Goal: Task Accomplishment & Management: Use online tool/utility

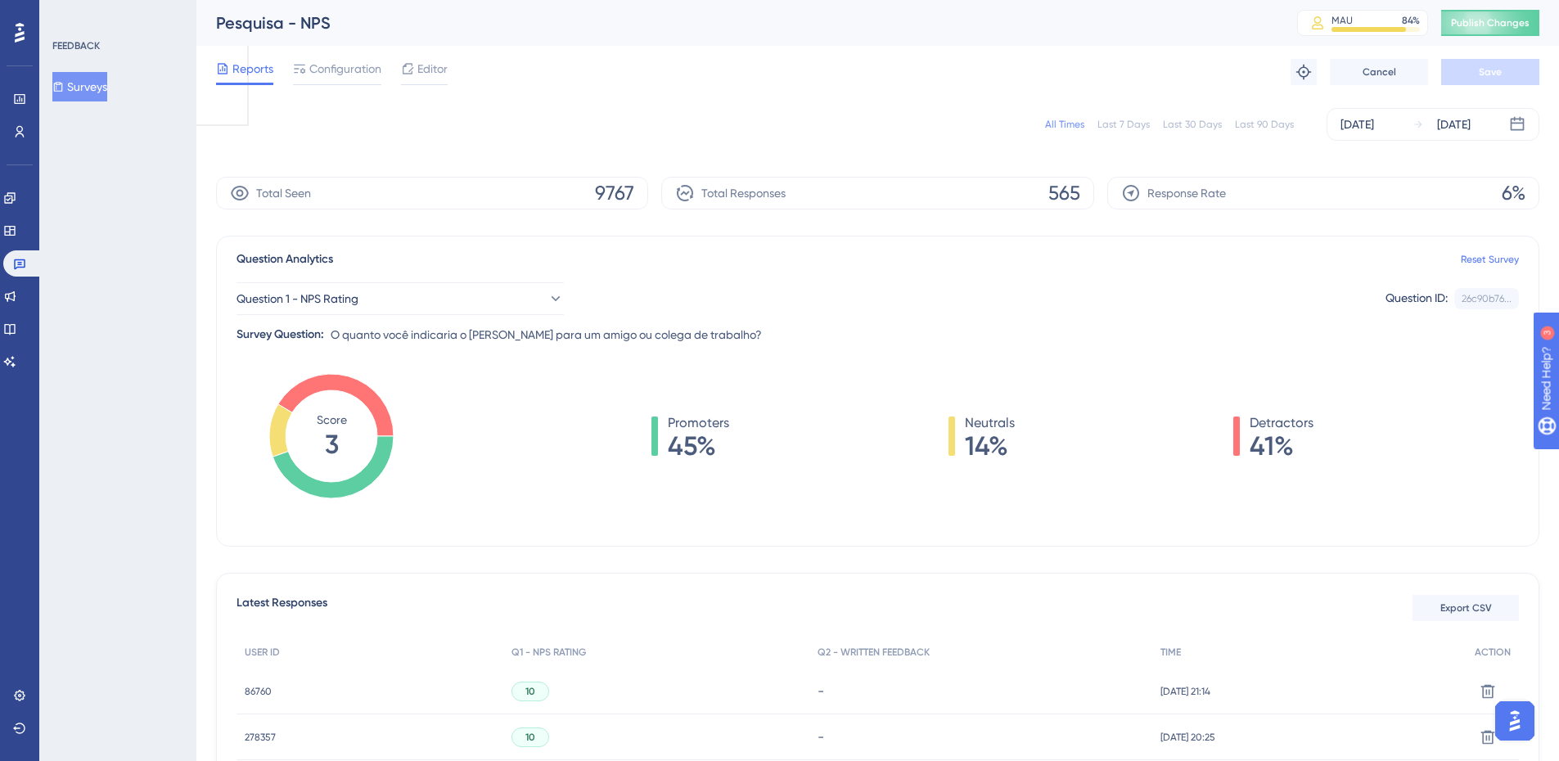
click at [100, 89] on button "Surveys" at bounding box center [79, 86] width 55 height 29
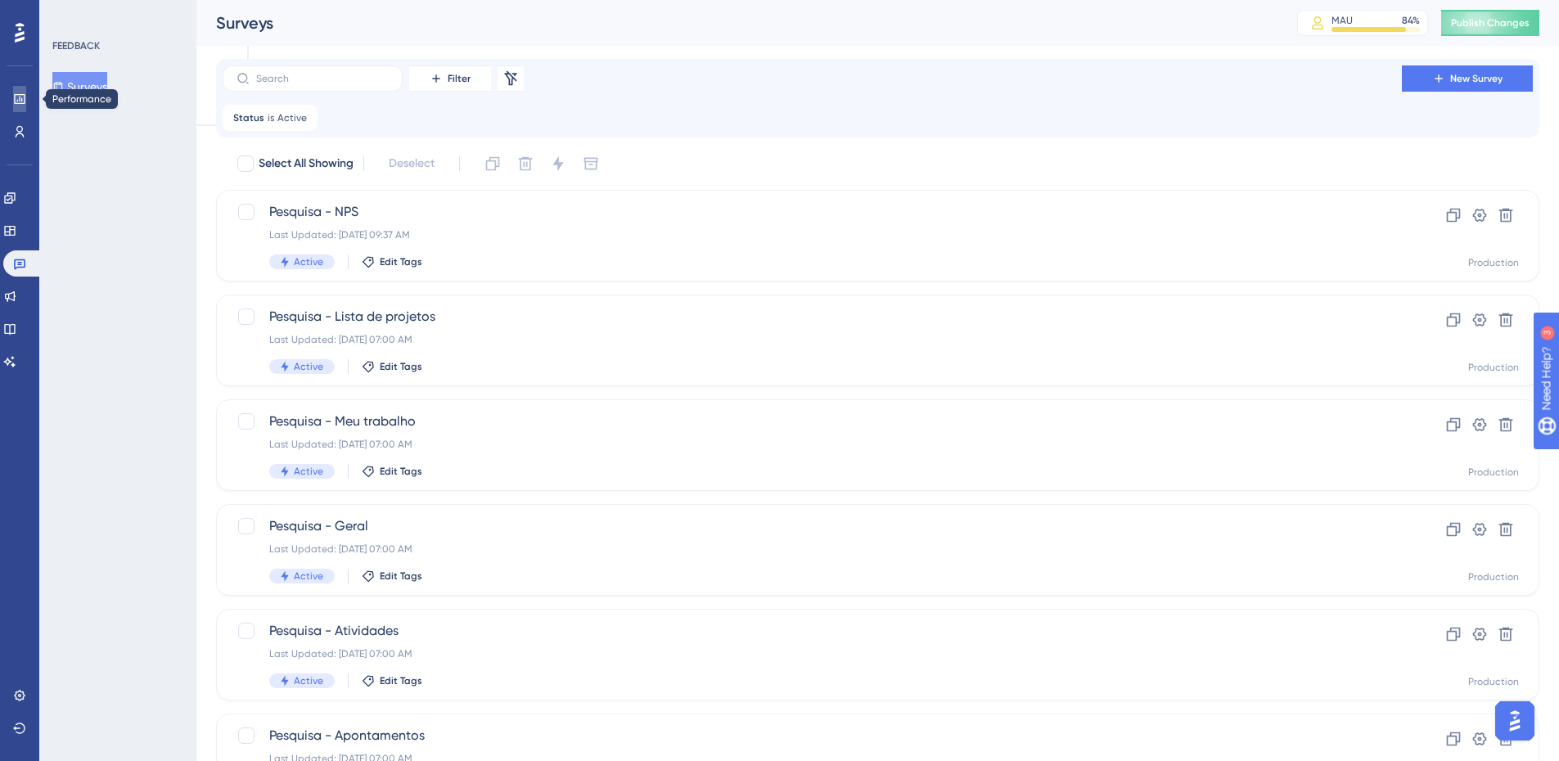
click at [26, 90] on link at bounding box center [19, 99] width 13 height 26
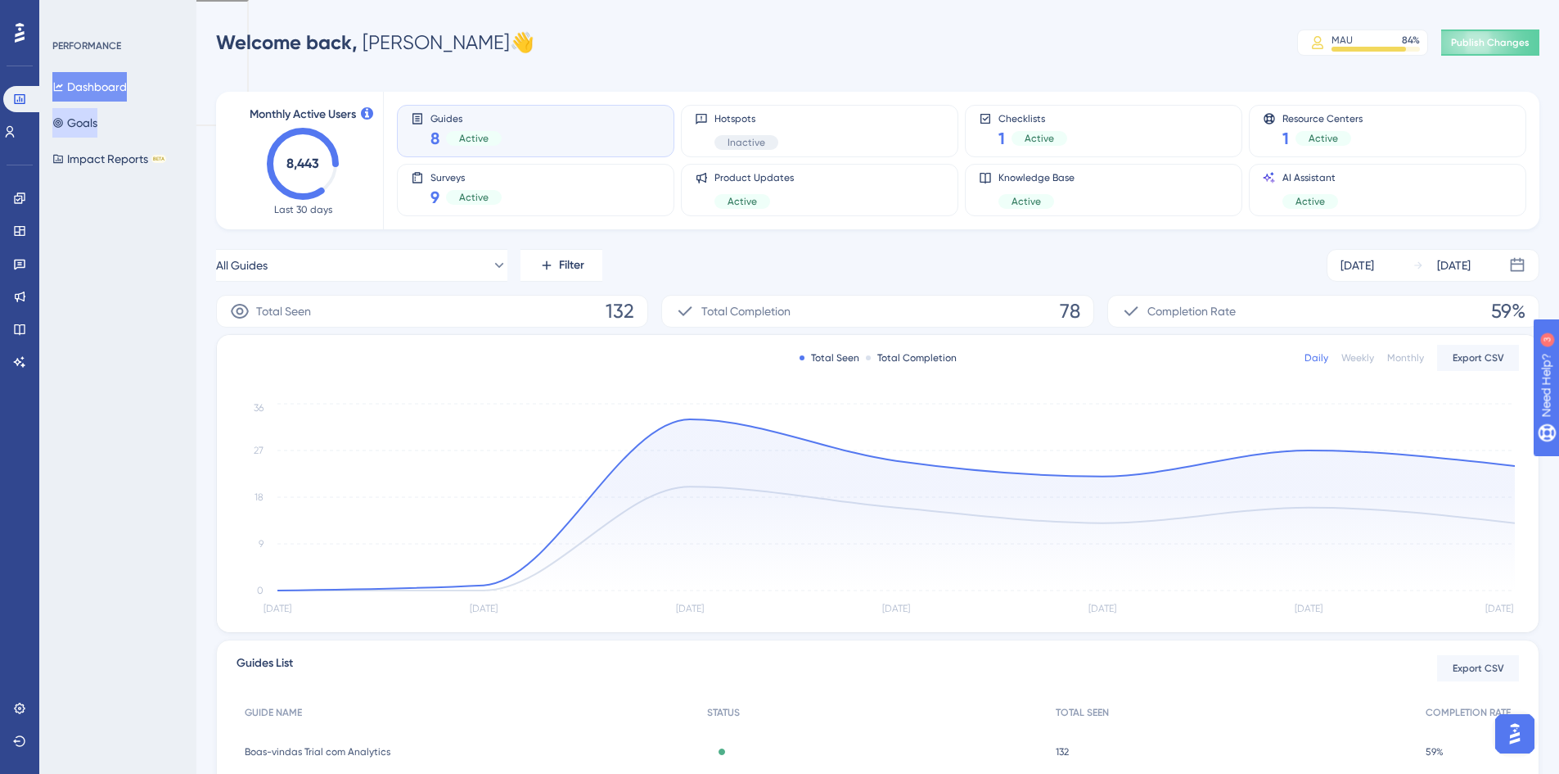
click at [67, 129] on button "Goals" at bounding box center [74, 122] width 45 height 29
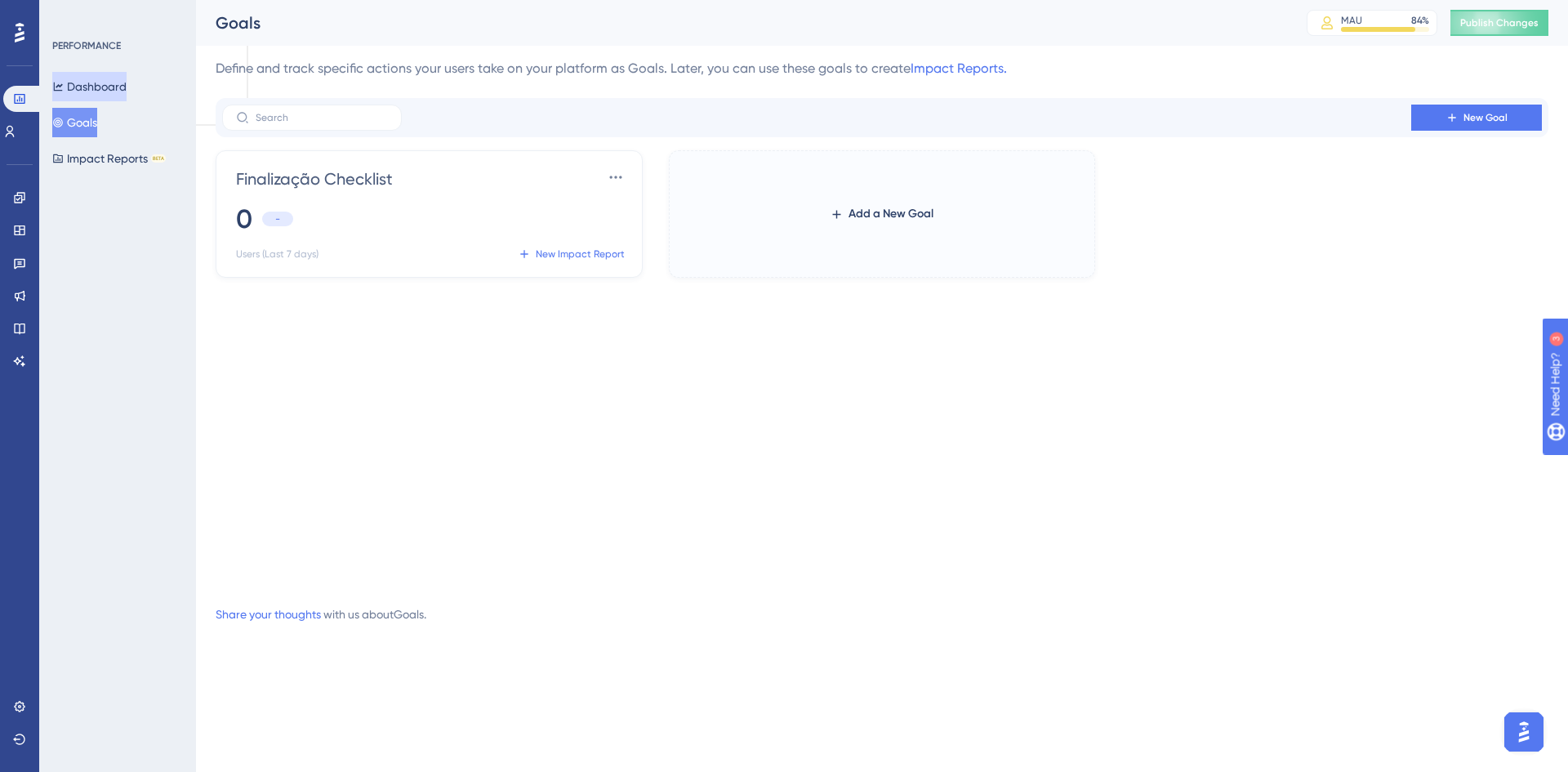
click at [116, 84] on button "Dashboard" at bounding box center [89, 86] width 74 height 29
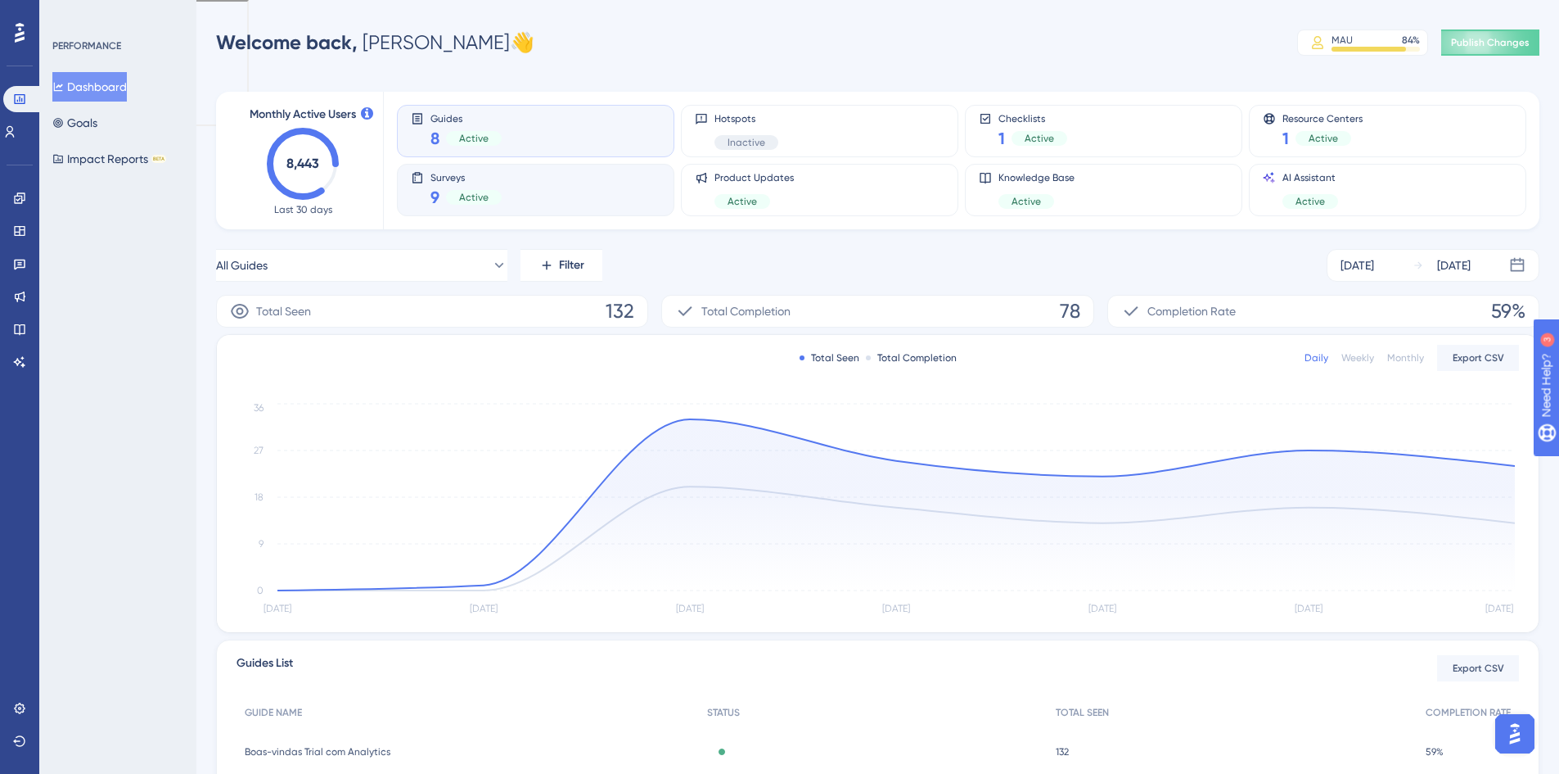
click at [520, 180] on div "Surveys 9 Active" at bounding box center [536, 190] width 250 height 38
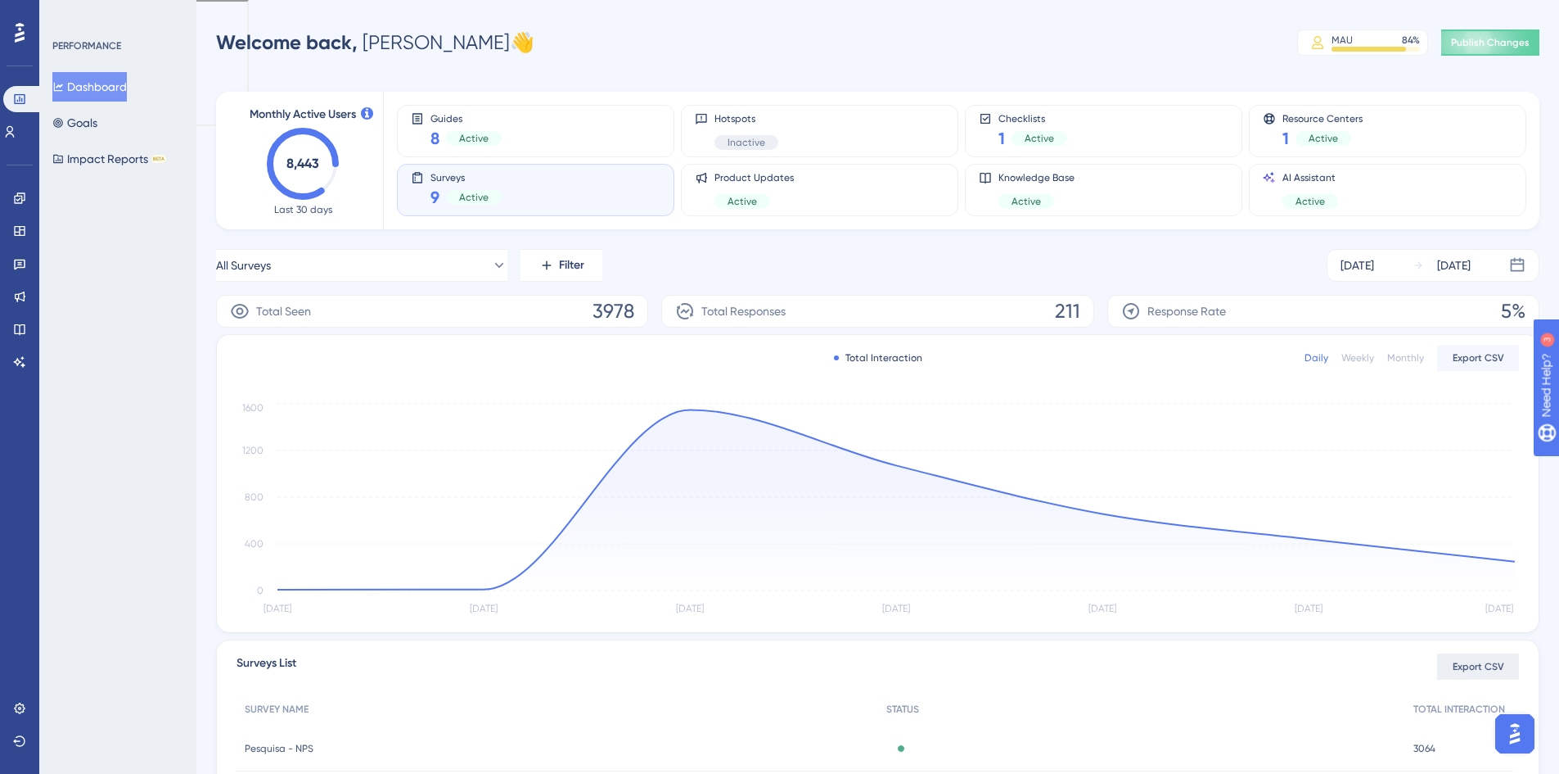
click at [1455, 668] on span "Export CSV" at bounding box center [1479, 666] width 52 height 13
click at [13, 352] on link at bounding box center [19, 362] width 13 height 26
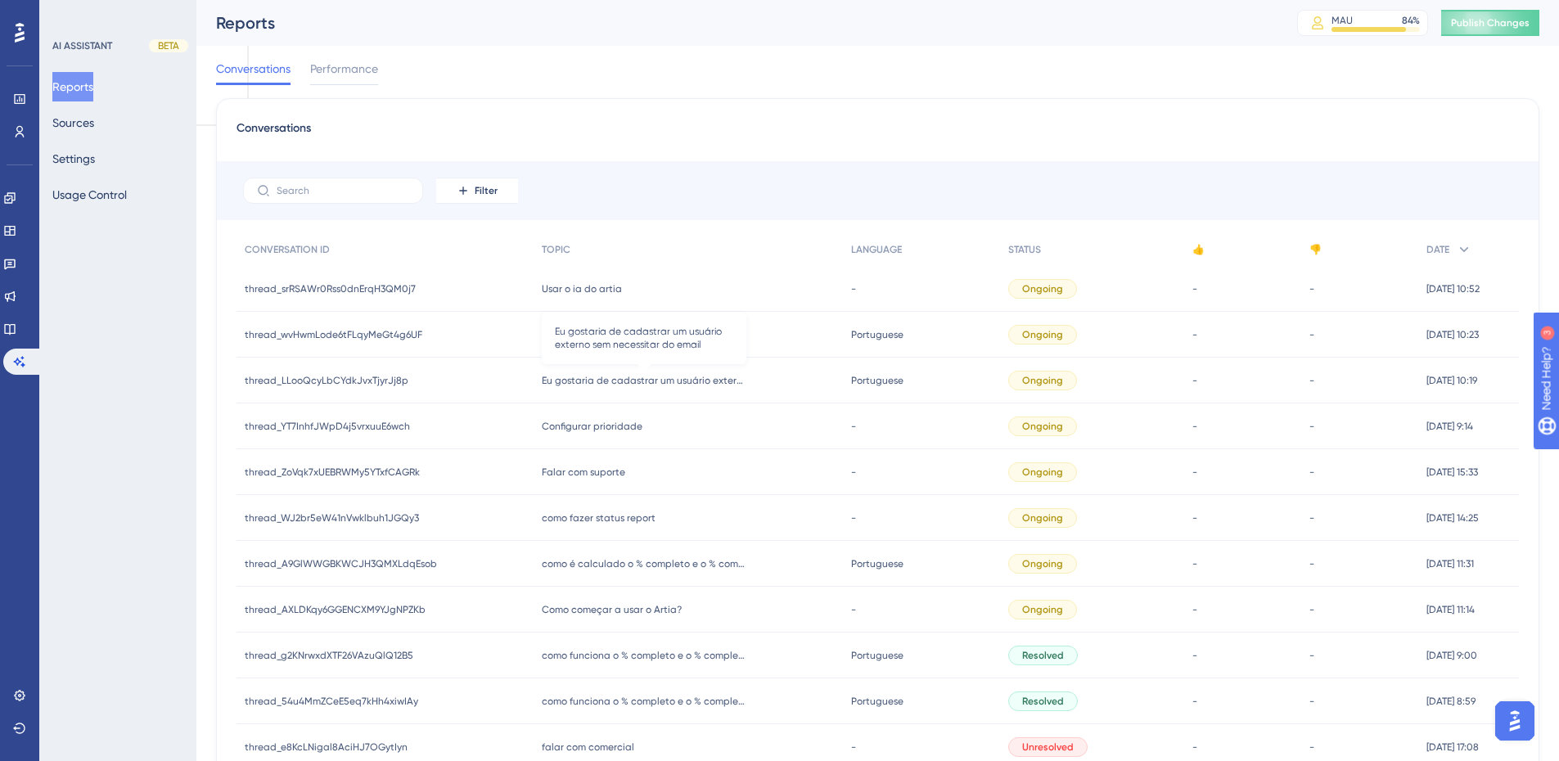
click at [697, 376] on span "Eu gostaria de cadastrar um usuário externo sem necessitar do email" at bounding box center [644, 380] width 205 height 13
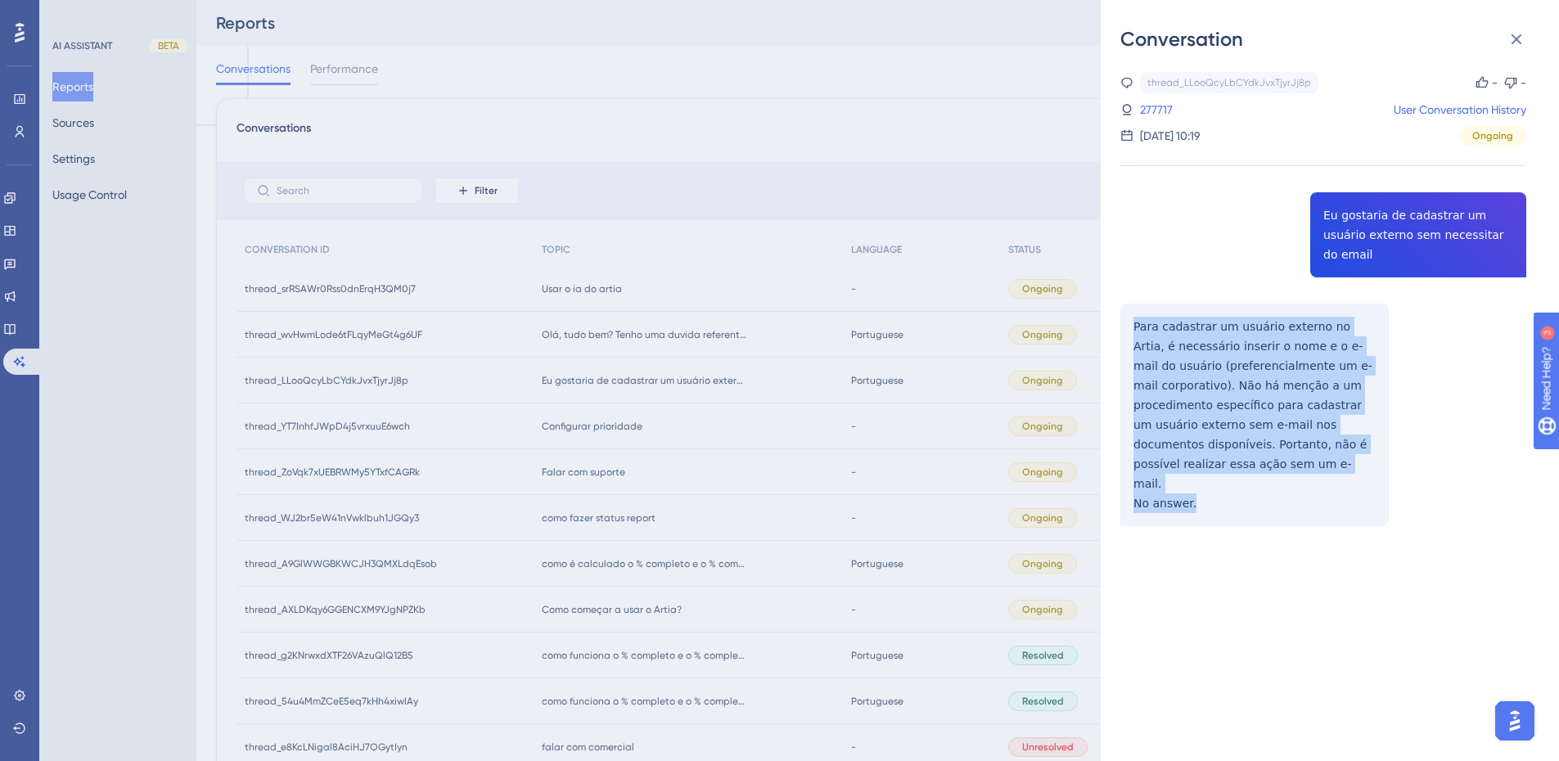
drag, startPoint x: 1217, startPoint y: 442, endPoint x: 1135, endPoint y: 304, distance: 160.8
click at [1135, 304] on div "thread_LLooQcyLbCYdkJvxTjyrJj8p Copy - - 277717 User Conversation History [DATE…" at bounding box center [1324, 341] width 406 height 538
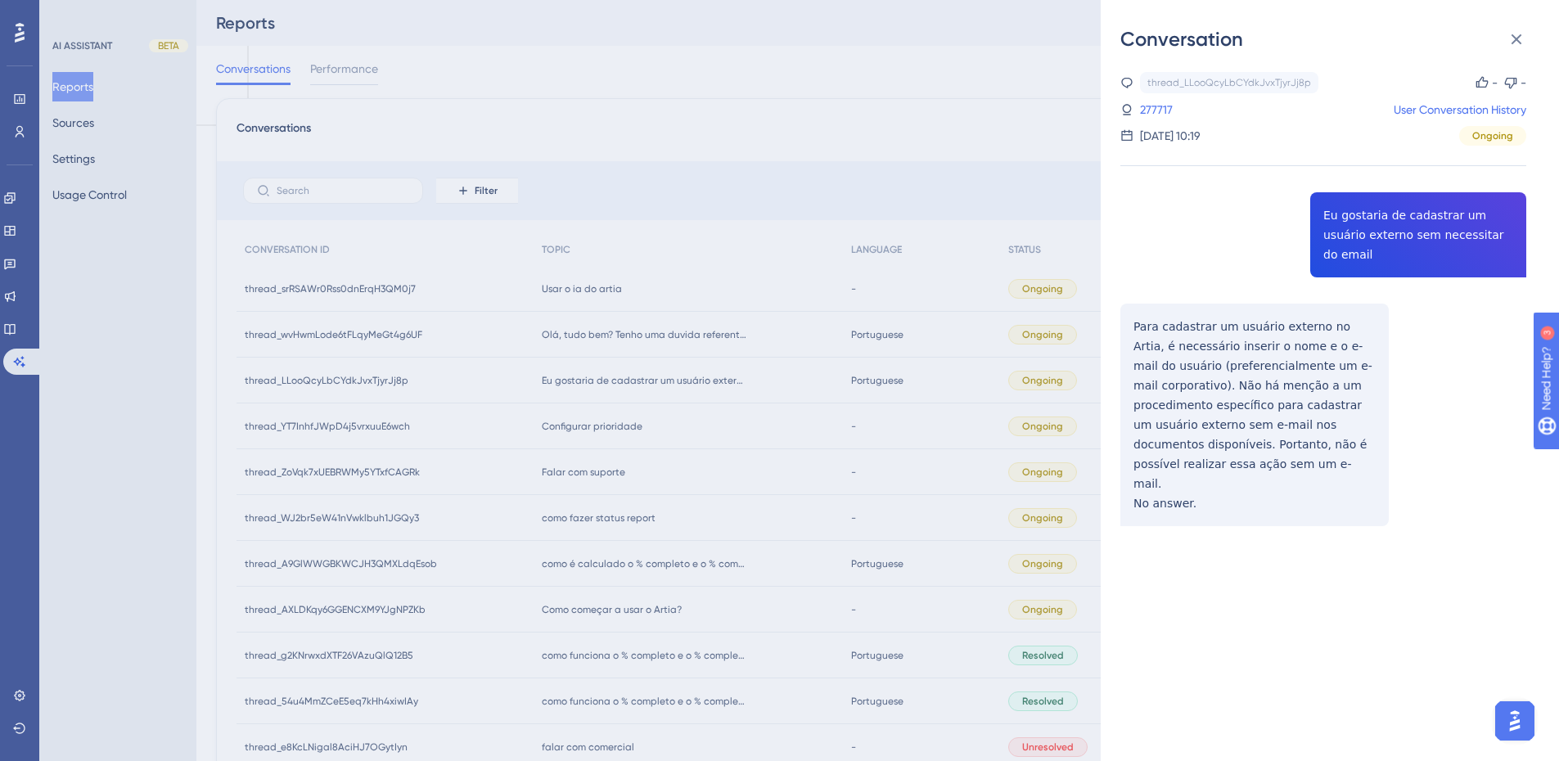
click at [1505, 84] on icon at bounding box center [1511, 83] width 12 height 11
click at [721, 115] on div "Conversation thread_LLooQcyLbCYdkJvxTjyrJj8p Copy - - 277717 User Conversation …" at bounding box center [779, 380] width 1559 height 761
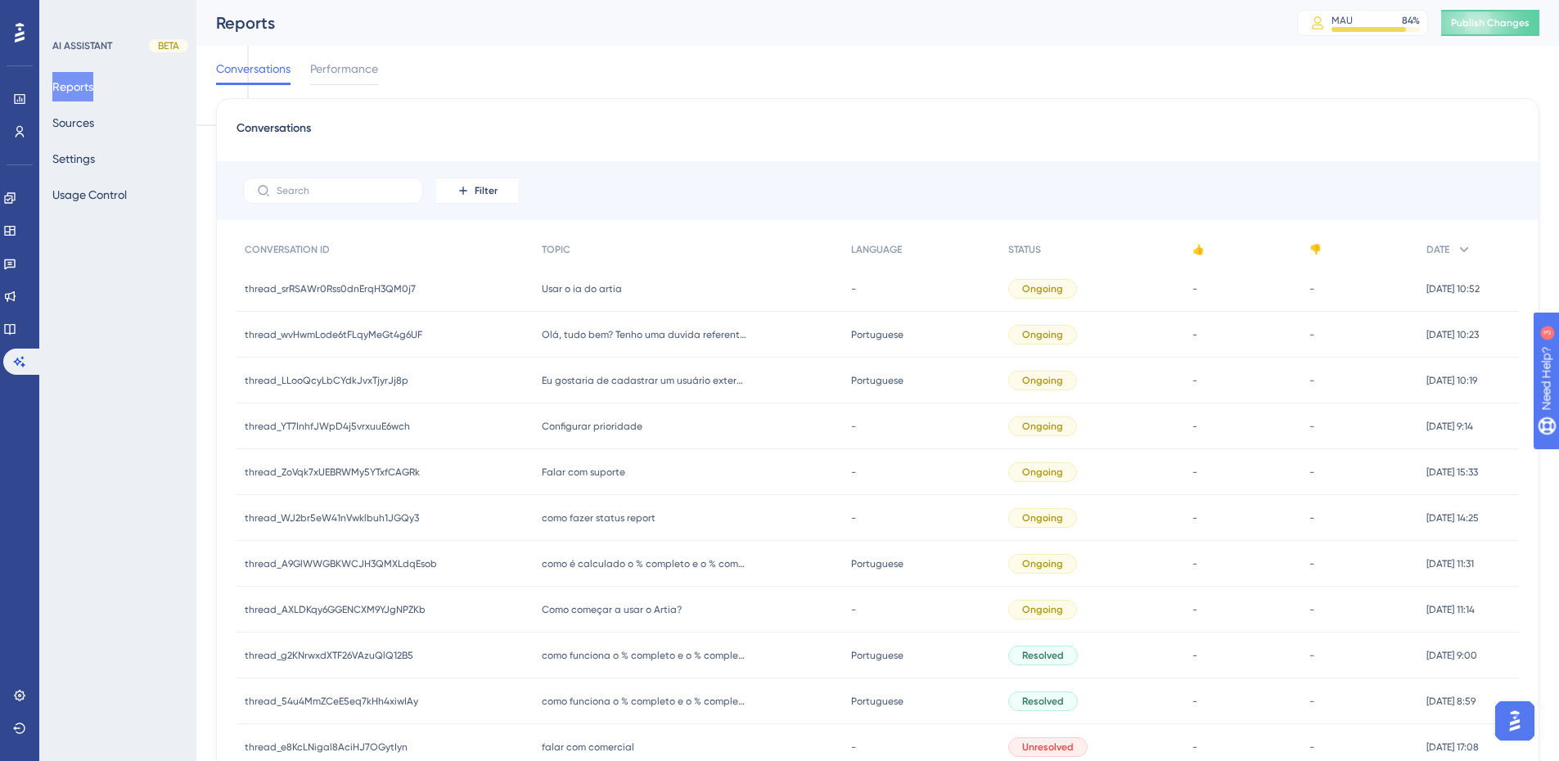
click at [648, 343] on div "Olá, tudo bem? Tenho uma duvida referente a organização de atividades Olá, tudo…" at bounding box center [688, 335] width 309 height 46
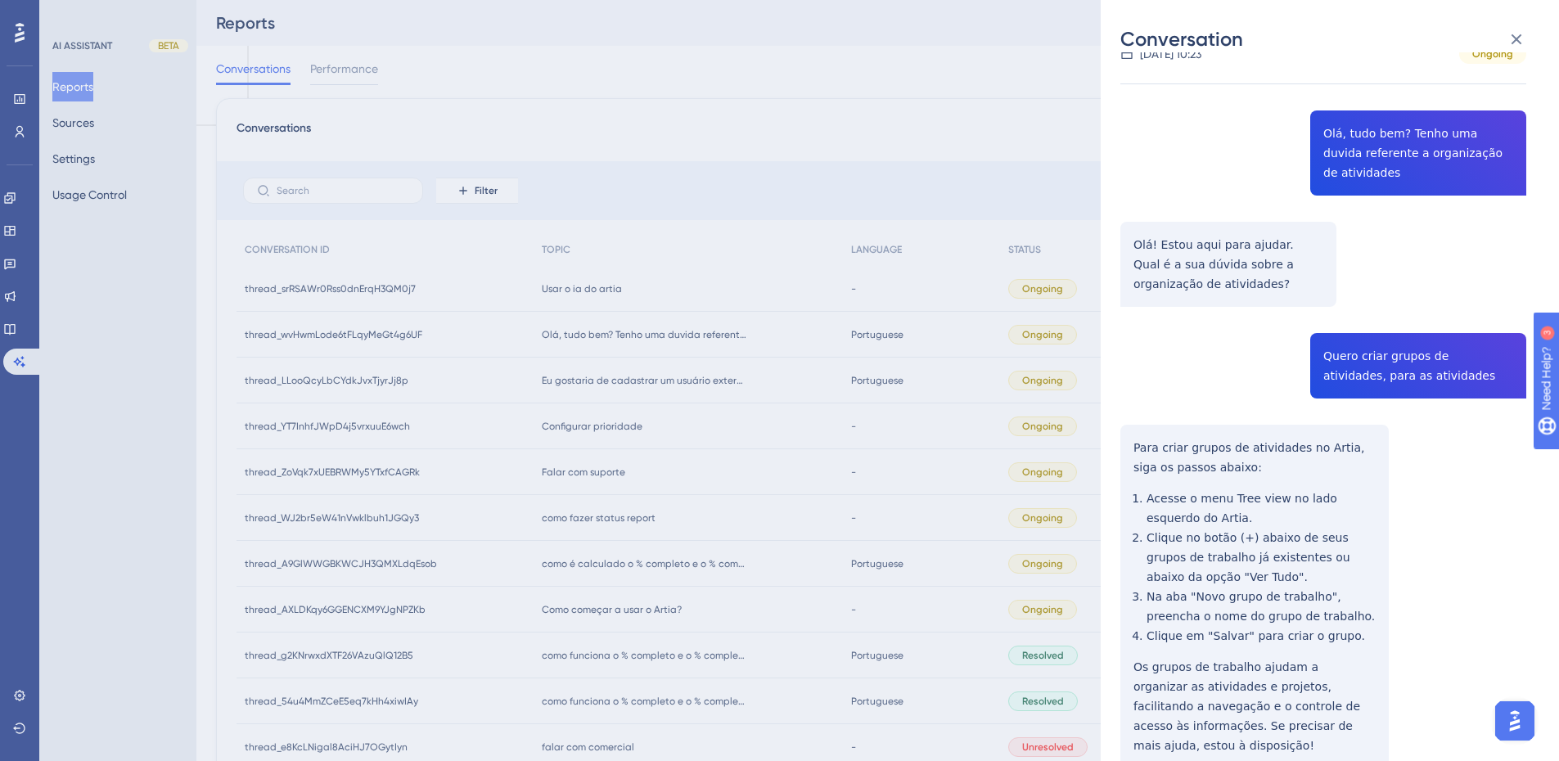
scroll to position [164, 0]
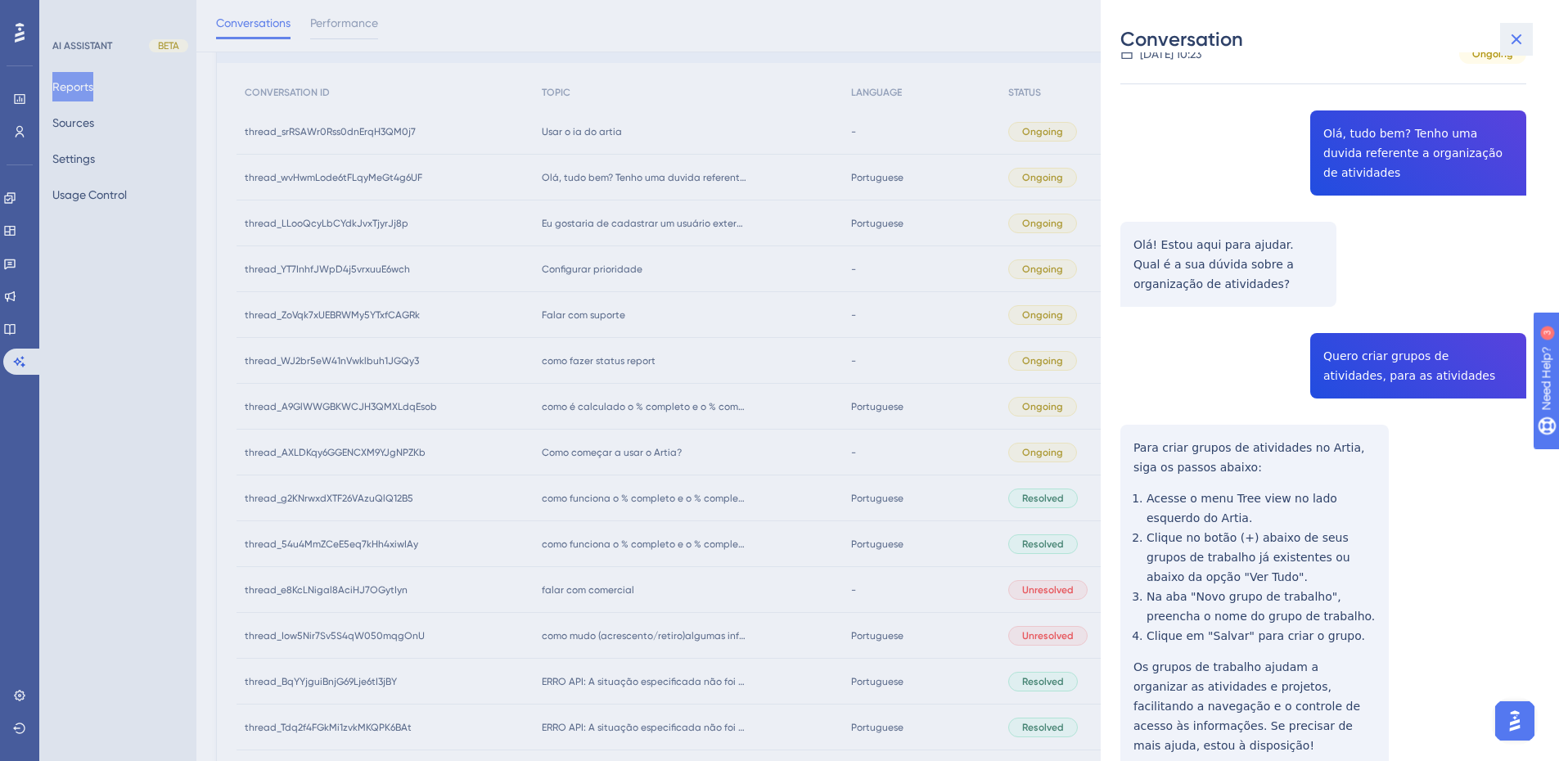
click at [1514, 38] on icon at bounding box center [1517, 39] width 11 height 11
